Goal: Task Accomplishment & Management: Manage account settings

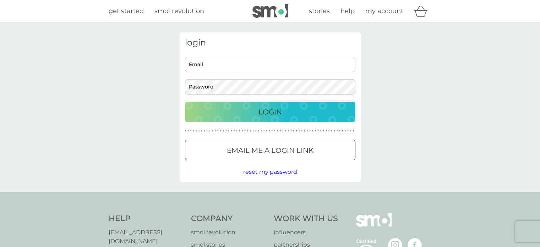
click at [273, 67] on input "Email" at bounding box center [270, 64] width 170 height 15
type input "[EMAIL_ADDRESS][DOMAIN_NAME]"
click at [236, 113] on div "Login" at bounding box center [270, 111] width 156 height 11
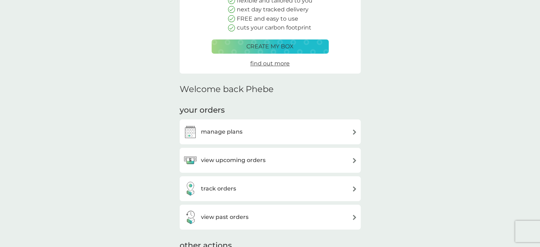
scroll to position [106, 0]
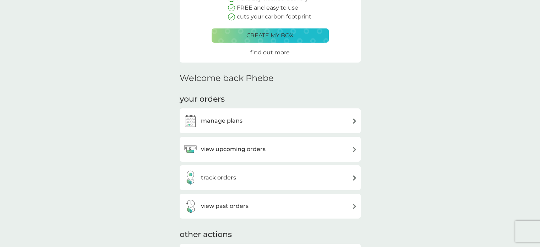
click at [235, 119] on h3 "manage plans" at bounding box center [222, 120] width 42 height 9
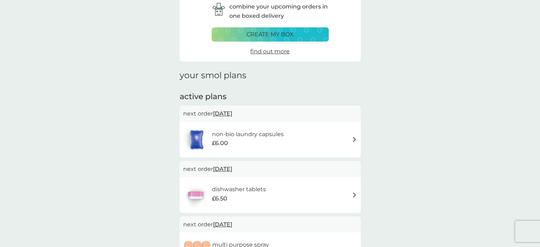
scroll to position [35, 0]
click at [295, 138] on div "non-bio laundry capsules £6.00" at bounding box center [270, 139] width 174 height 25
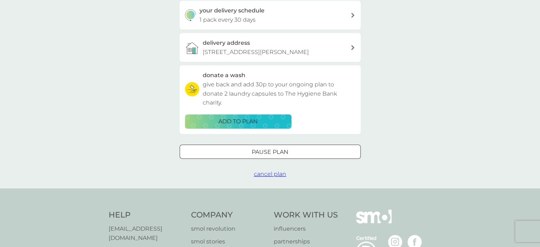
scroll to position [177, 0]
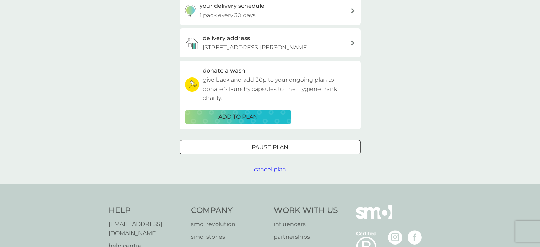
click at [262, 172] on span "cancel plan" at bounding box center [270, 169] width 32 height 7
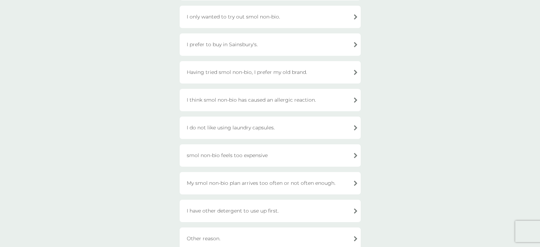
scroll to position [177, 0]
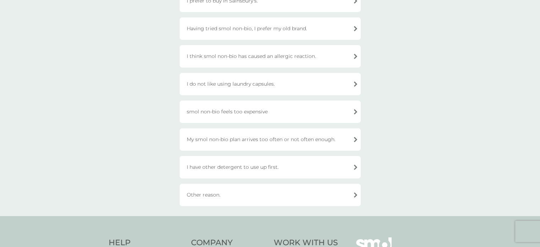
click at [220, 195] on div "Other reason." at bounding box center [270, 194] width 181 height 22
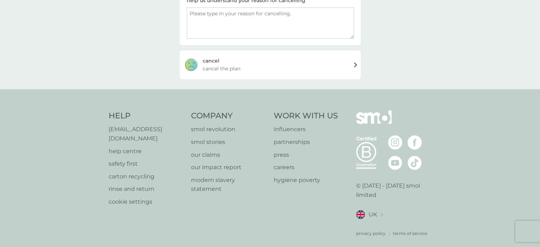
click at [284, 71] on div "[PERSON_NAME] the plan" at bounding box center [270, 64] width 181 height 28
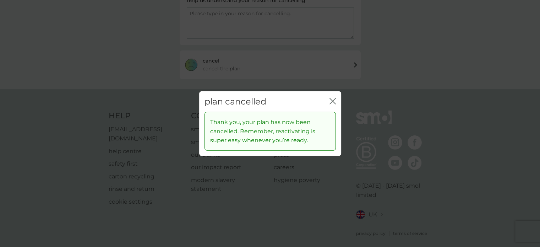
click at [328, 103] on div "plan cancelled close" at bounding box center [270, 101] width 142 height 21
click at [330, 102] on icon "close" at bounding box center [332, 101] width 6 height 6
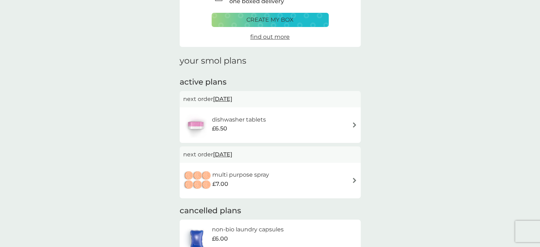
scroll to position [106, 0]
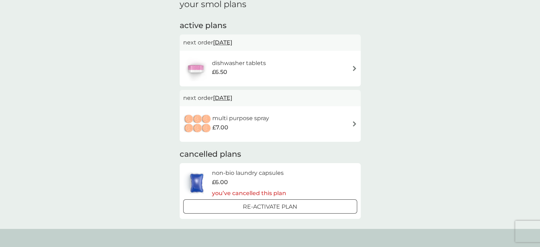
click at [338, 68] on div "dishwasher tablets £6.50" at bounding box center [270, 68] width 174 height 25
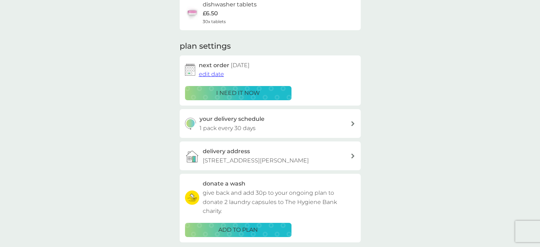
scroll to position [248, 0]
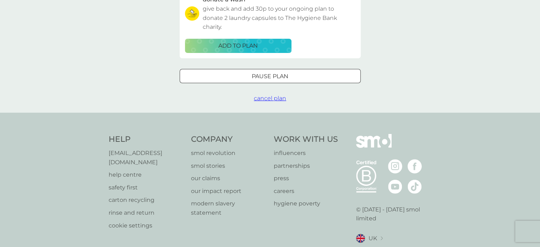
click at [280, 102] on span "cancel plan" at bounding box center [270, 98] width 32 height 7
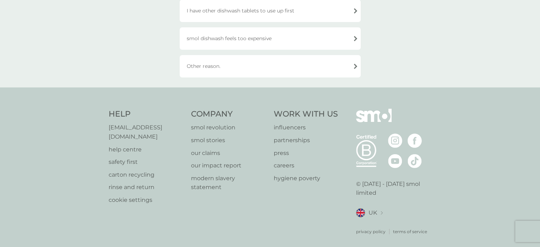
click at [276, 66] on div "Other reason." at bounding box center [270, 66] width 181 height 22
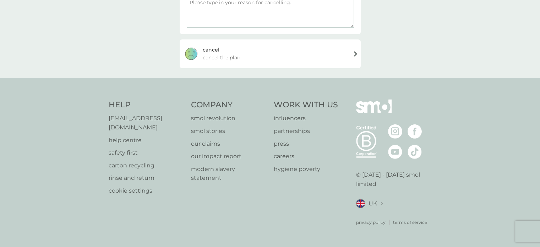
scroll to position [135, 0]
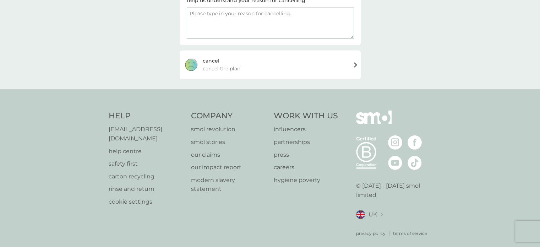
click at [276, 66] on div "[PERSON_NAME] the plan" at bounding box center [270, 64] width 181 height 28
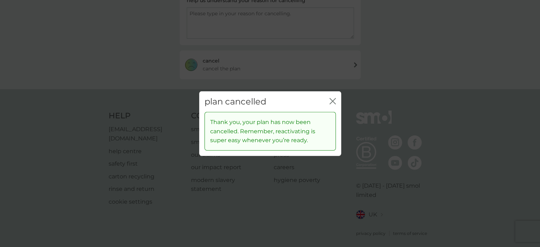
click at [330, 98] on icon "close" at bounding box center [331, 101] width 3 height 6
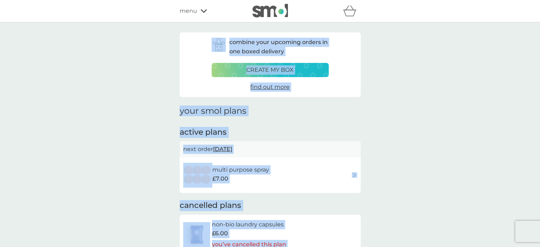
click at [278, 110] on h1 "your smol plans" at bounding box center [270, 111] width 181 height 10
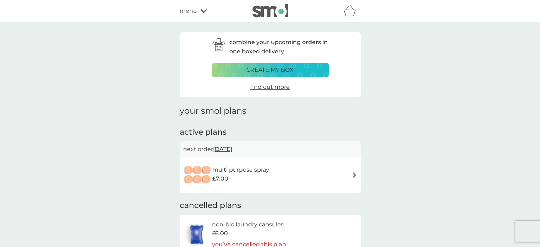
click at [301, 174] on div "multi purpose spray £7.00" at bounding box center [270, 175] width 174 height 25
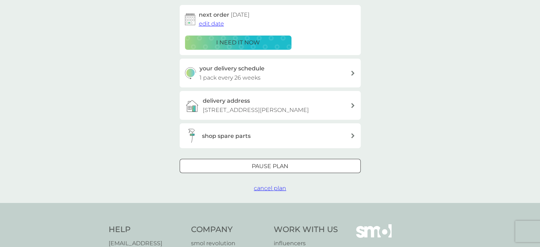
scroll to position [213, 0]
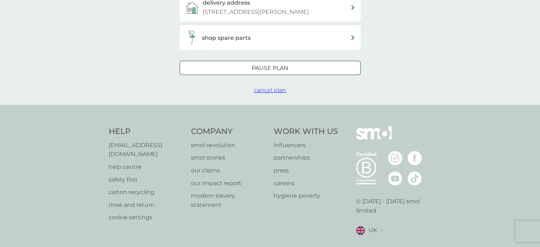
click at [280, 93] on span "cancel plan" at bounding box center [270, 90] width 32 height 7
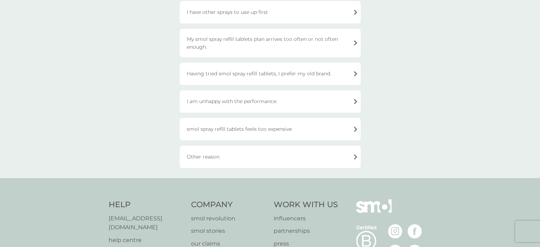
scroll to position [201, 0]
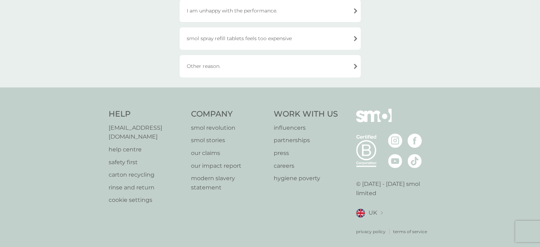
click at [302, 66] on div "Other reason." at bounding box center [270, 66] width 181 height 22
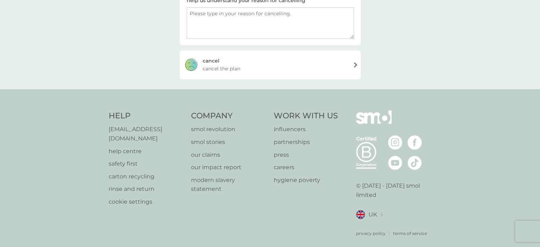
click at [294, 68] on div "[PERSON_NAME] the plan" at bounding box center [270, 64] width 181 height 28
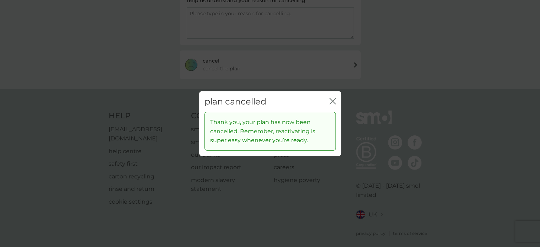
click at [330, 100] on icon "close" at bounding box center [332, 101] width 6 height 6
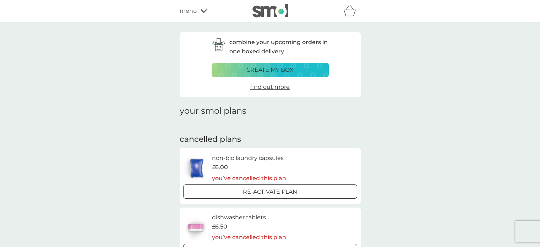
click at [191, 9] on span "menu" at bounding box center [188, 10] width 17 height 9
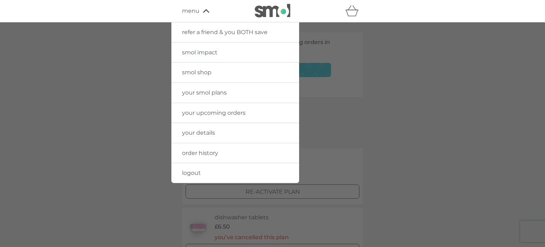
click at [212, 92] on span "your smol plans" at bounding box center [204, 92] width 45 height 7
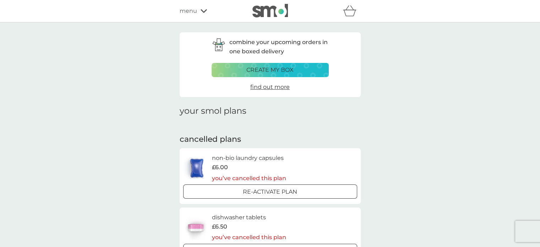
click at [195, 9] on span "menu" at bounding box center [188, 10] width 17 height 9
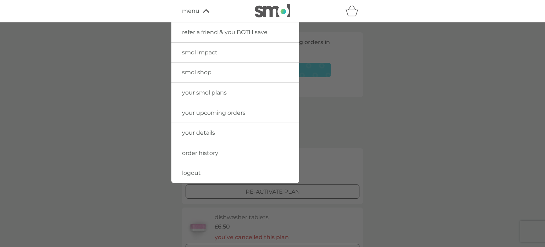
click at [199, 134] on span "your details" at bounding box center [198, 132] width 33 height 7
